Goal: Task Accomplishment & Management: Manage account settings

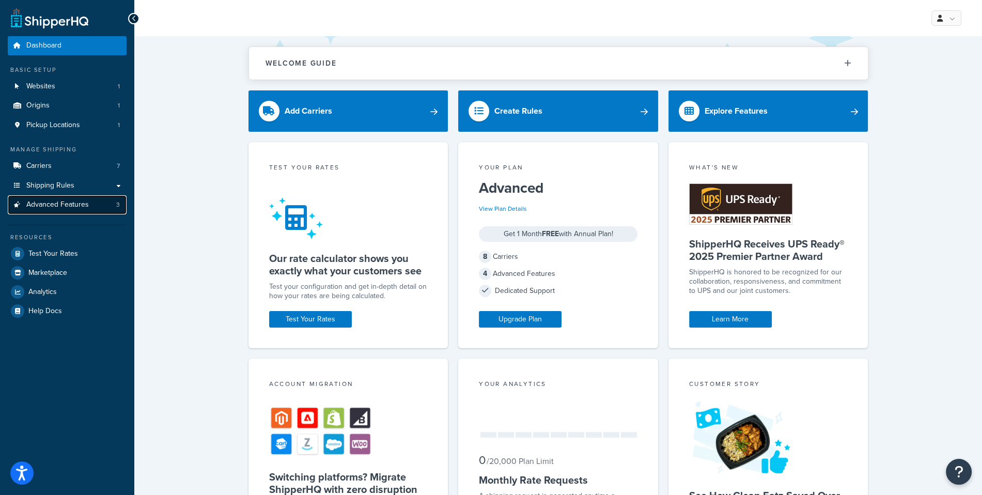
click at [106, 211] on link "Advanced Features 3" at bounding box center [67, 204] width 119 height 19
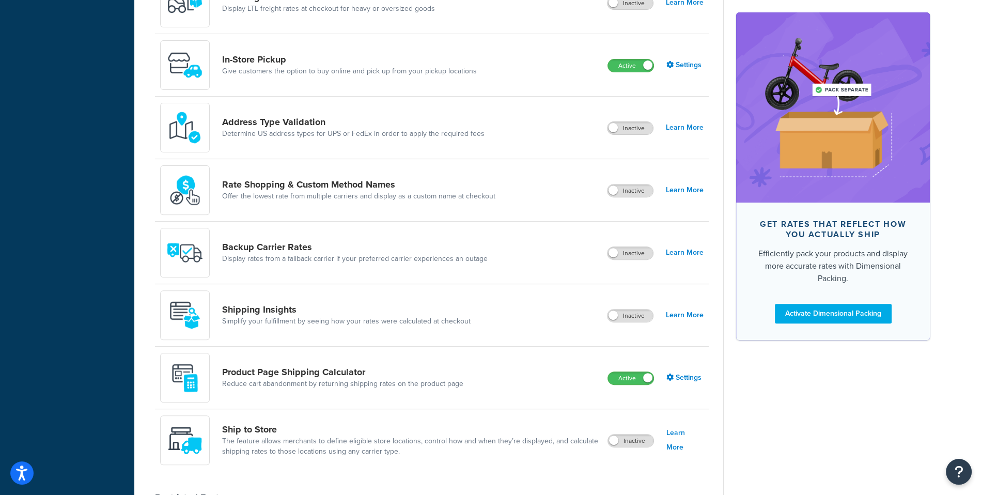
scroll to position [456, 0]
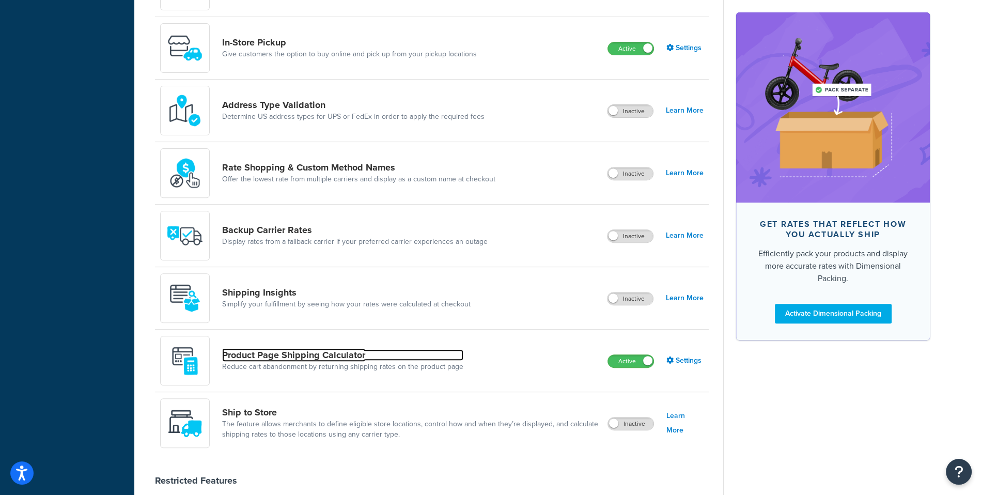
click at [349, 349] on link "Product Page Shipping Calculator" at bounding box center [342, 354] width 241 height 11
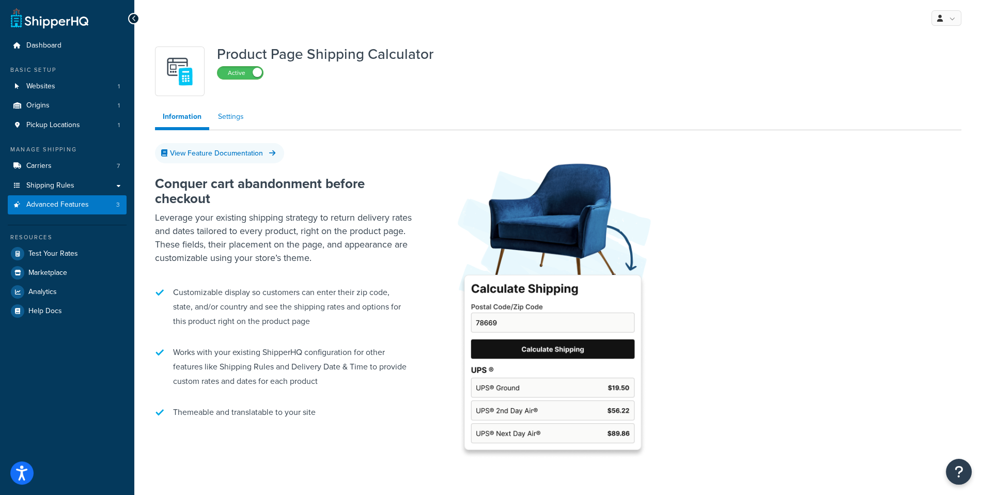
click at [246, 116] on link "Settings" at bounding box center [230, 116] width 41 height 21
select select "US"
select select "false"
select select "30"
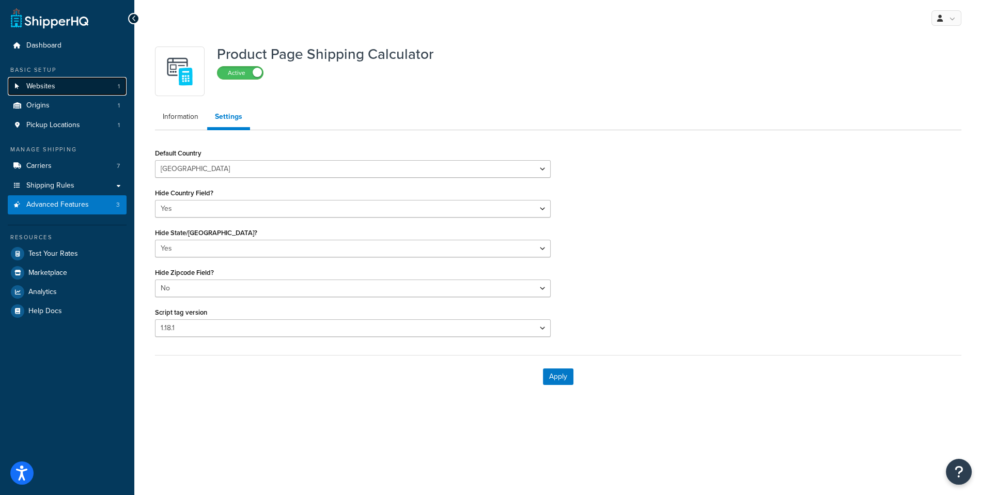
click at [123, 86] on link "Websites 1" at bounding box center [67, 86] width 119 height 19
